Goal: Obtain resource: Download file/media

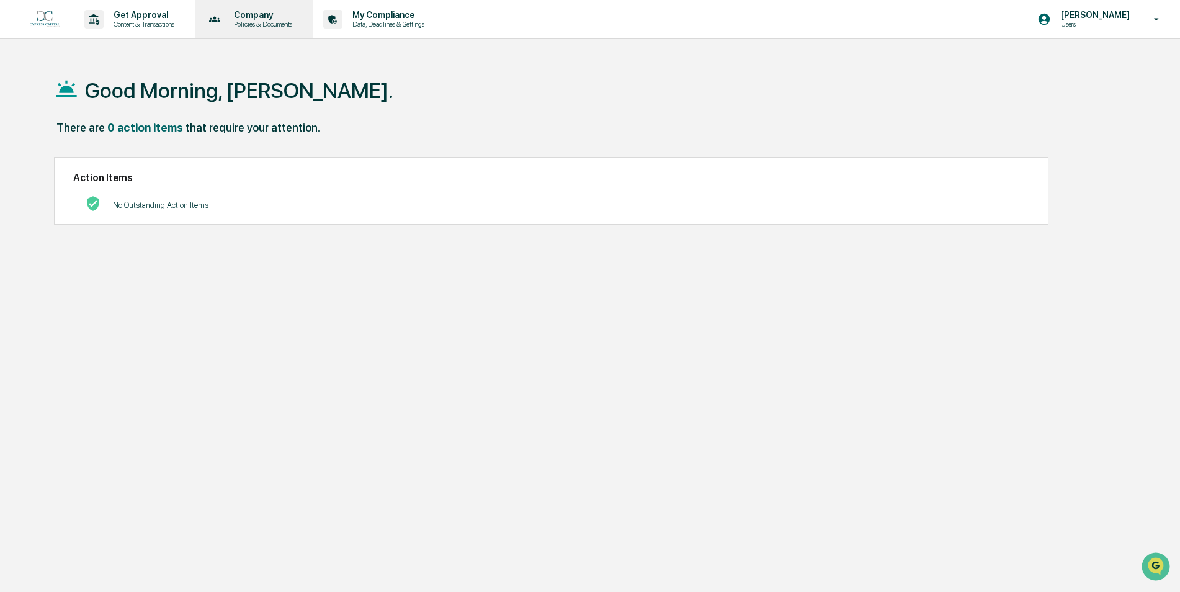
click at [230, 17] on p "Company" at bounding box center [261, 15] width 74 height 10
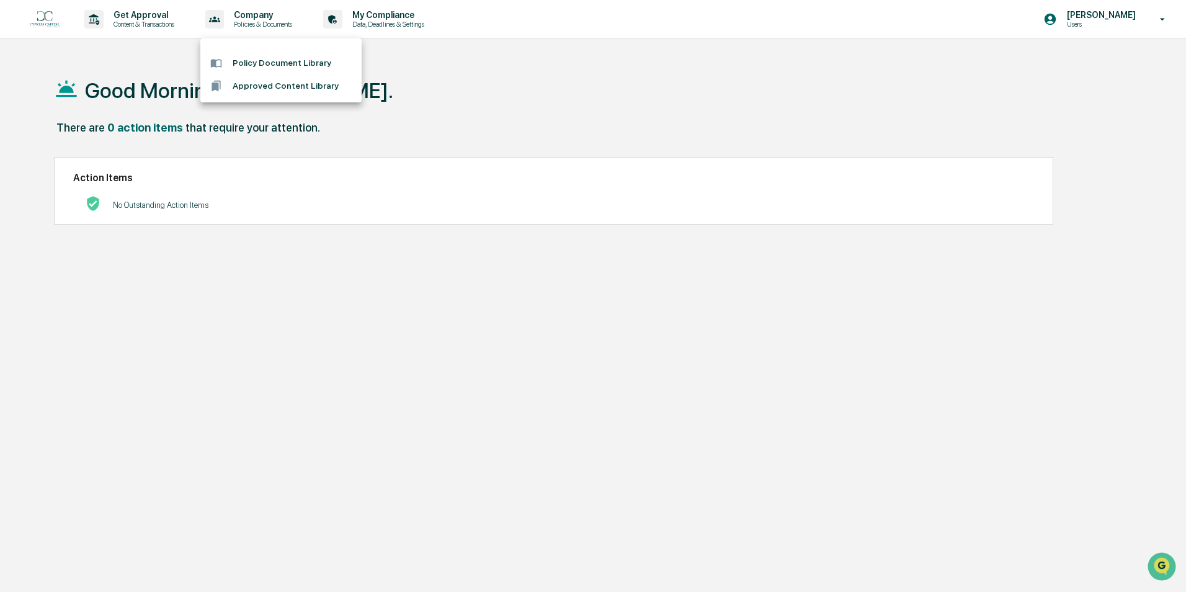
click at [275, 59] on li "Policy Document Library" at bounding box center [280, 62] width 161 height 23
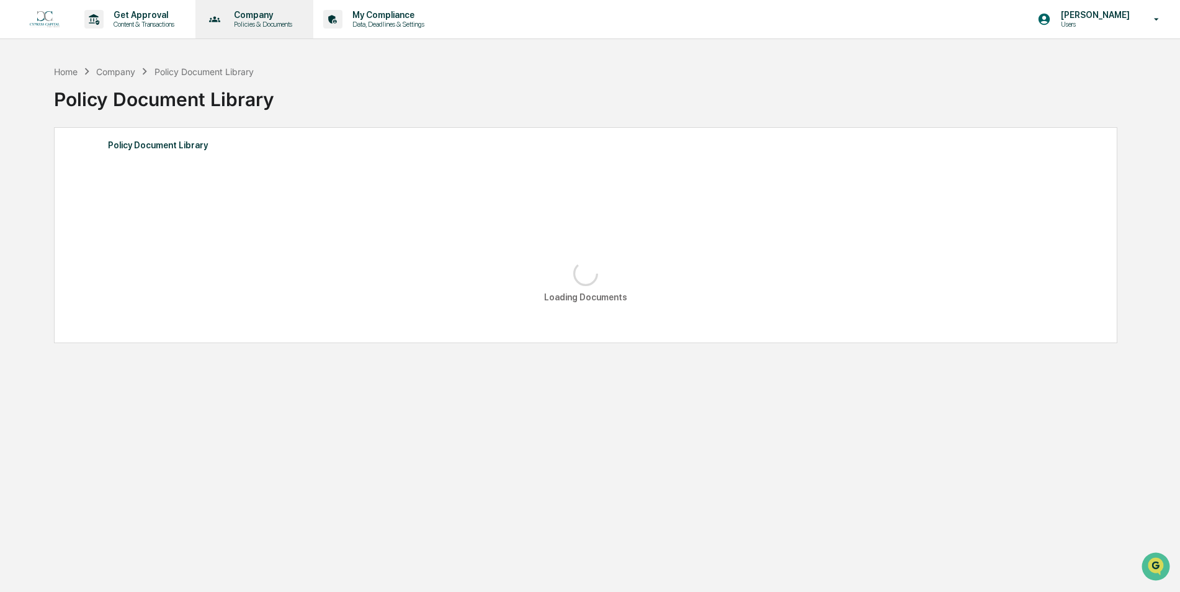
click at [255, 30] on div "Company Policies & Documents" at bounding box center [253, 19] width 106 height 38
click at [265, 83] on li "Approved Content Library" at bounding box center [280, 85] width 161 height 23
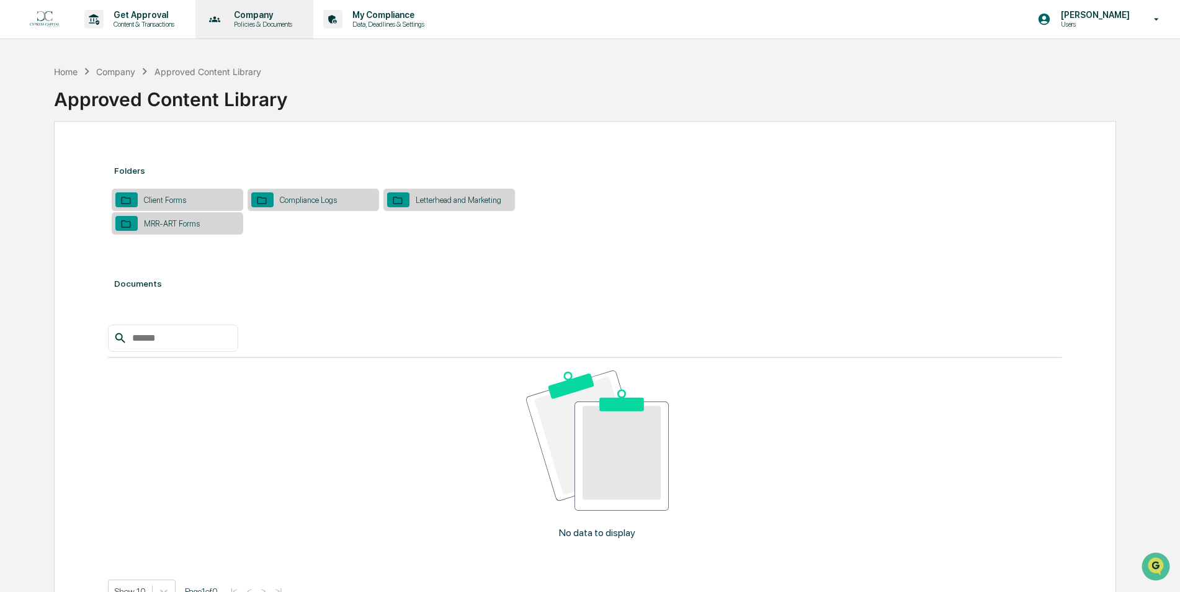
click at [290, 22] on p "Policies & Documents" at bounding box center [261, 24] width 74 height 9
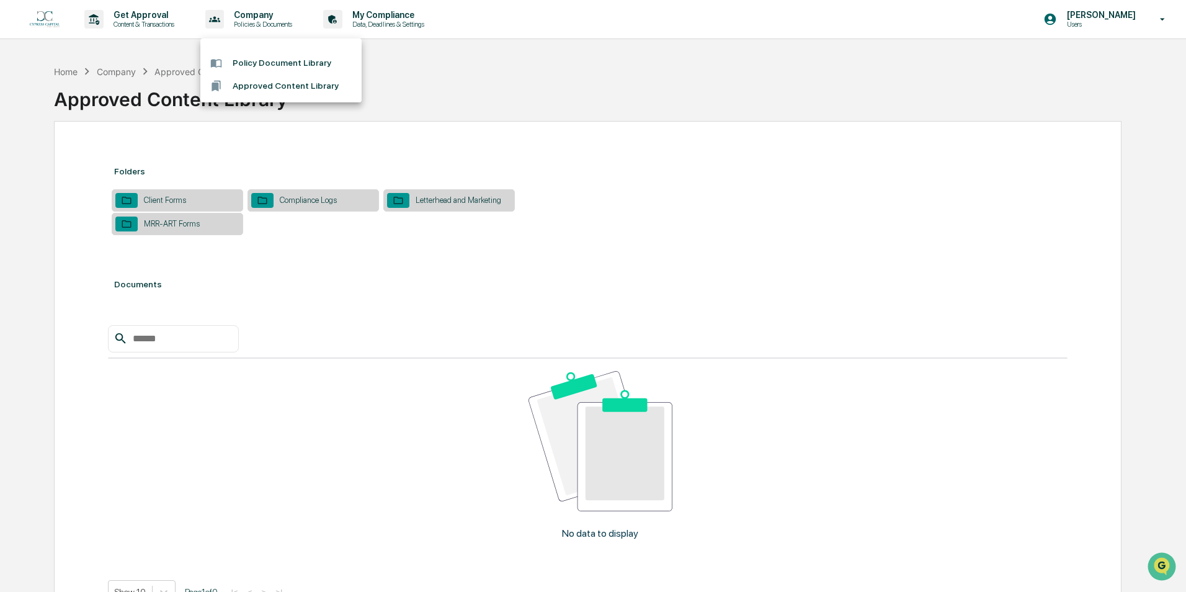
click at [283, 56] on li "Policy Document Library" at bounding box center [280, 62] width 161 height 23
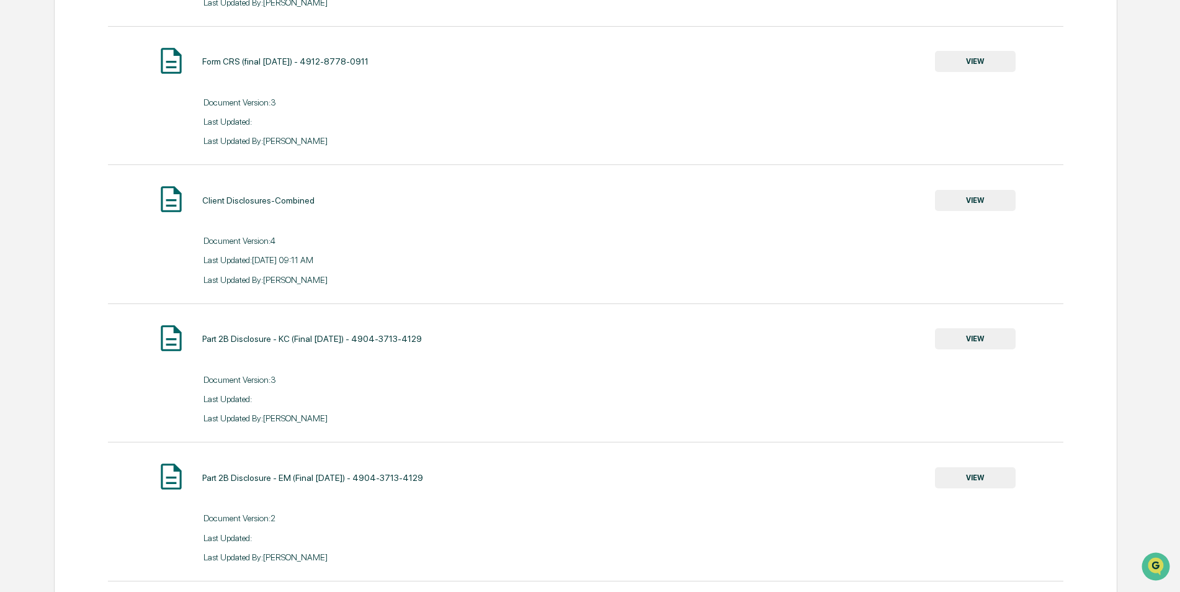
scroll to position [1799, 0]
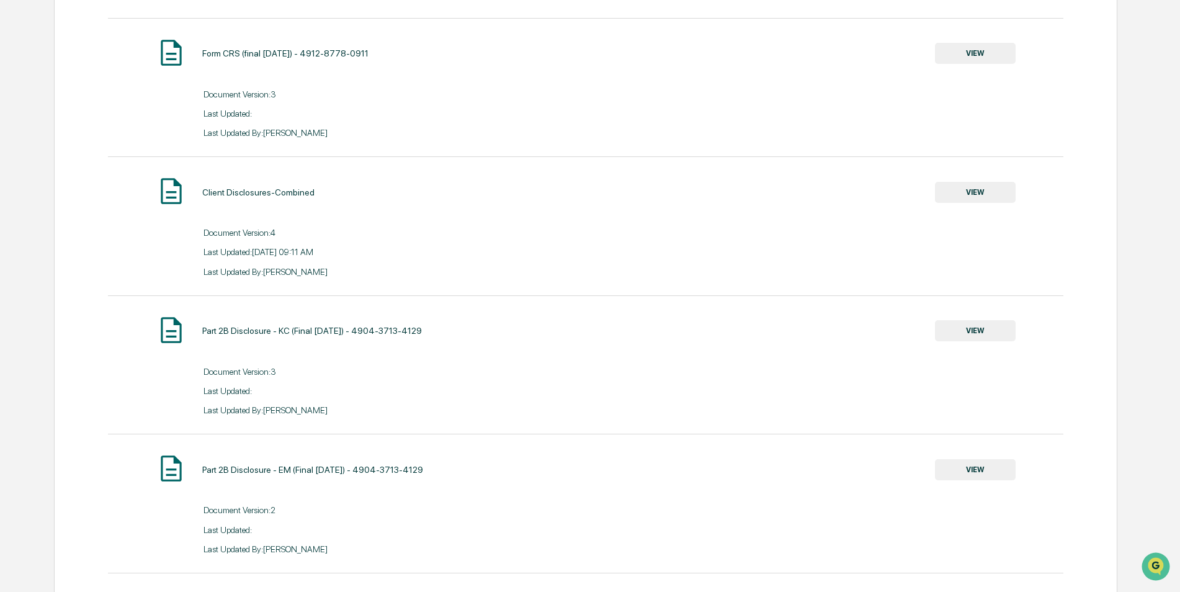
click at [988, 202] on button "VIEW" at bounding box center [975, 192] width 81 height 21
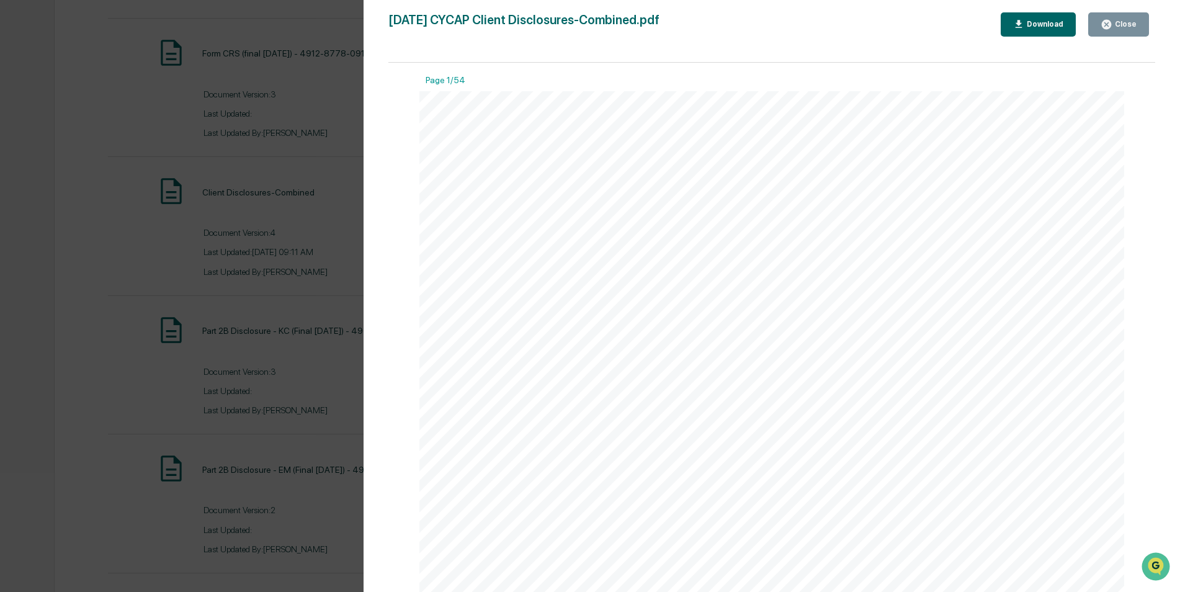
click at [1042, 23] on div "Download" at bounding box center [1043, 24] width 39 height 9
drag, startPoint x: 653, startPoint y: 271, endPoint x: 646, endPoint y: 271, distance: 6.8
click at [653, 272] on span "Free and simple tools are available to research firms and financial professiona…" at bounding box center [663, 278] width 372 height 12
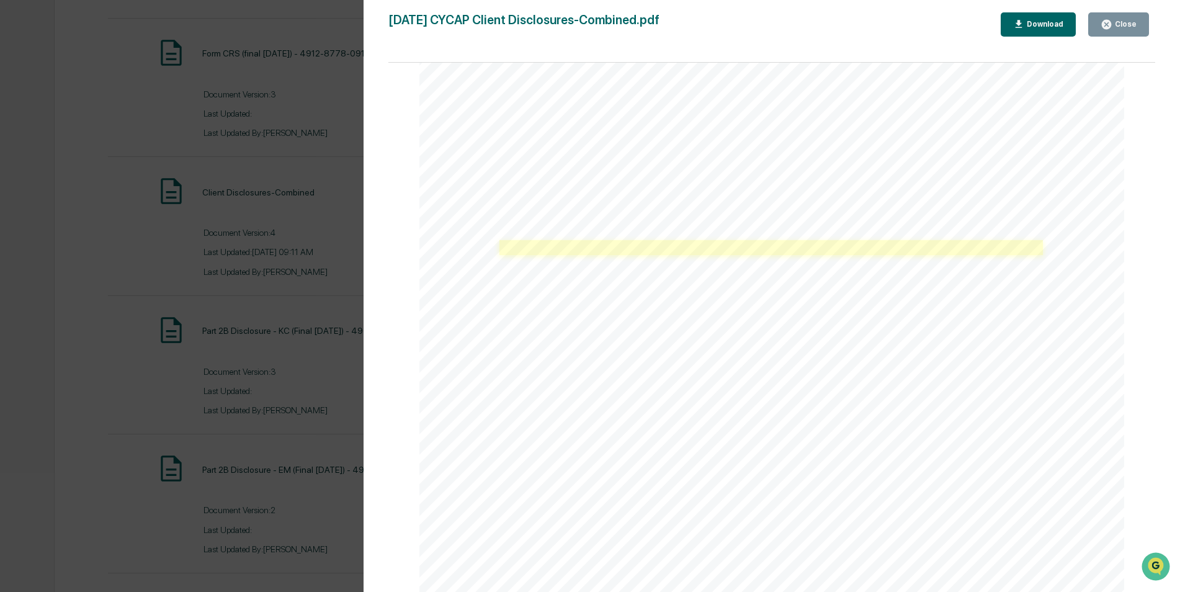
scroll to position [3784, 0]
